Goal: Information Seeking & Learning: Learn about a topic

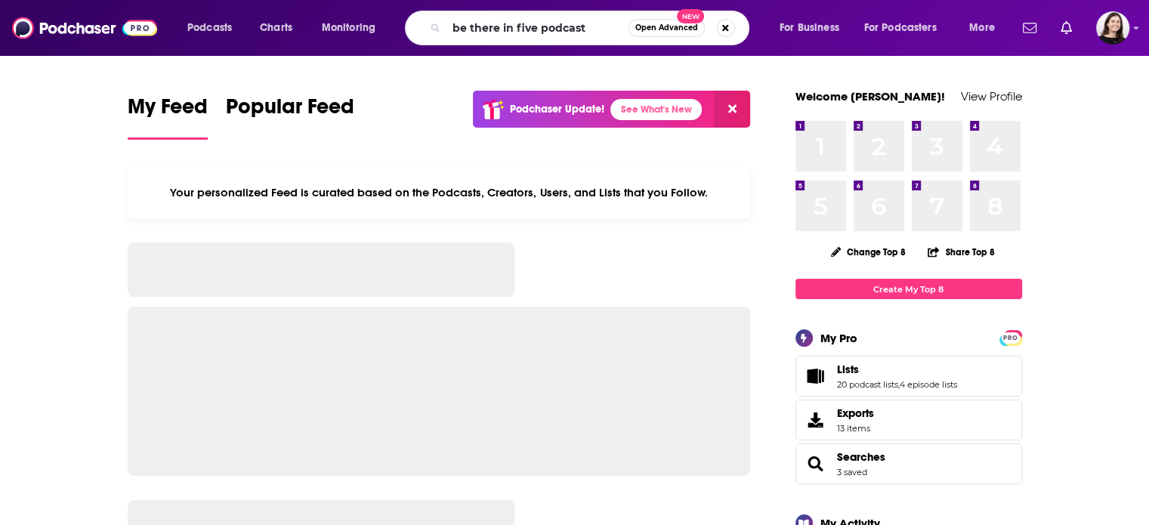
type input "be there in five podcast"
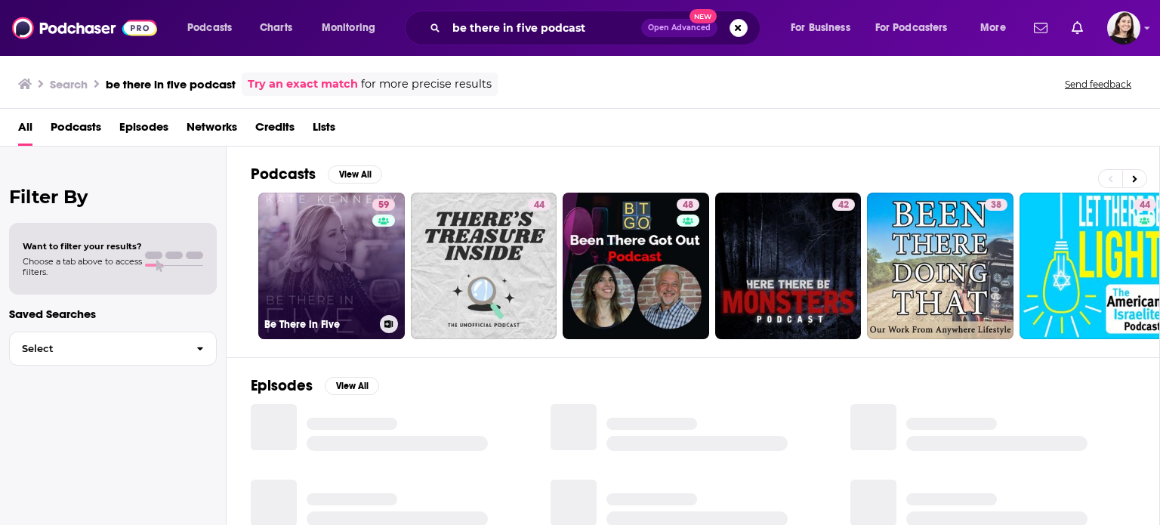
click at [366, 272] on link "59 Be There in Five" at bounding box center [331, 266] width 147 height 147
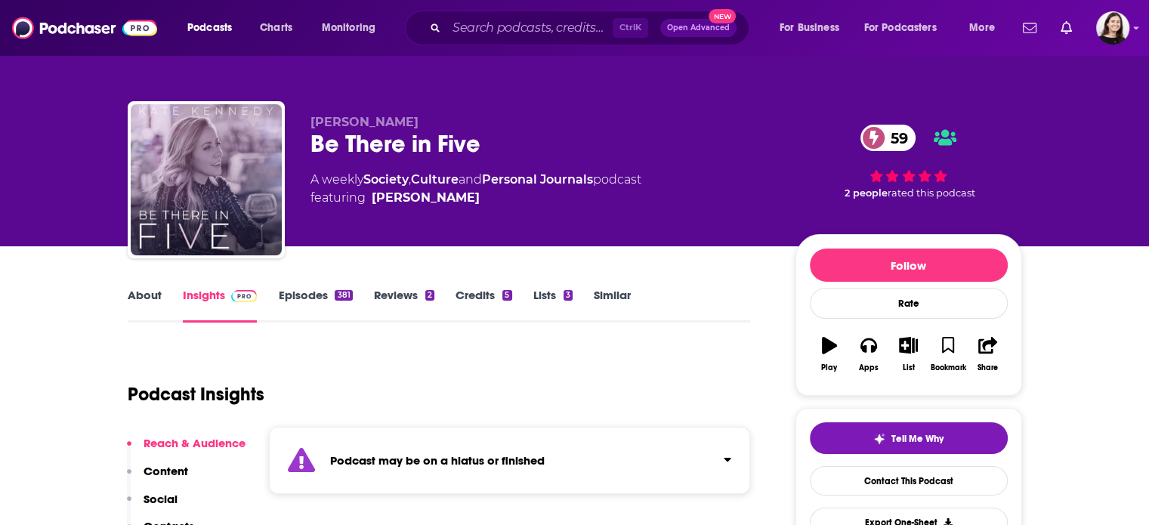
click at [150, 296] on link "About" at bounding box center [145, 305] width 34 height 35
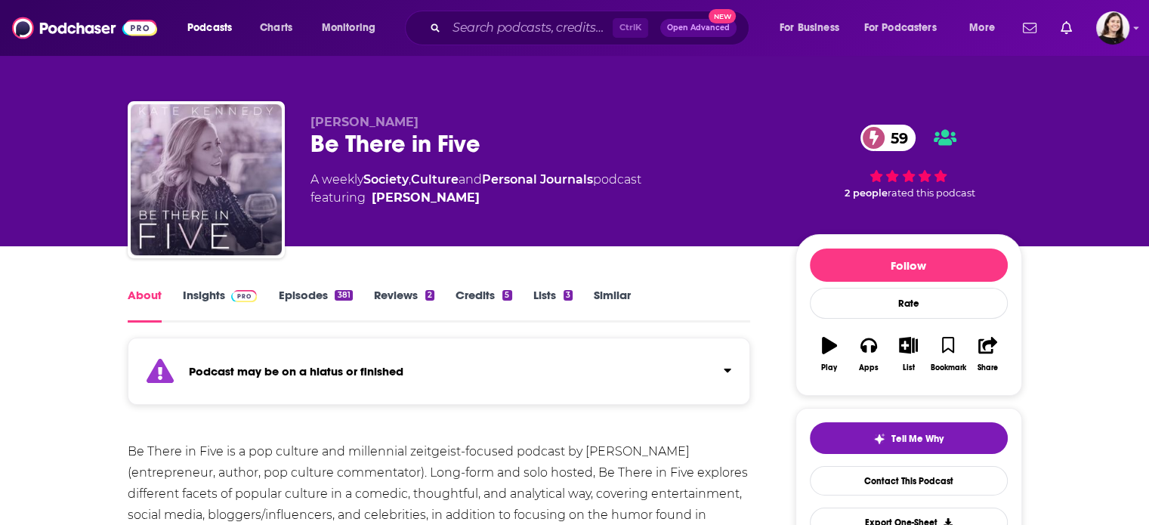
click at [322, 298] on link "Episodes 381" at bounding box center [315, 305] width 74 height 35
